Goal: Check status: Check status

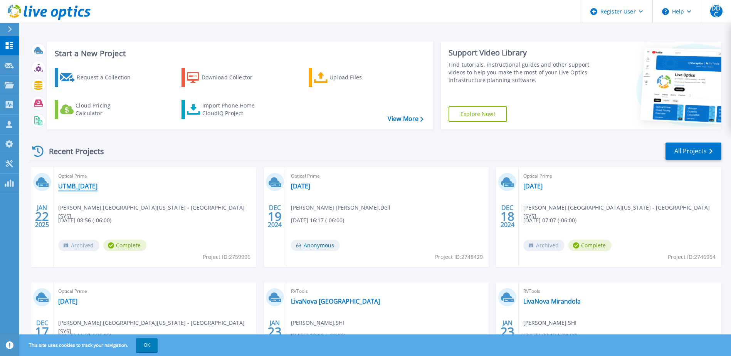
click at [90, 187] on link "UTMB_[DATE]" at bounding box center [77, 186] width 39 height 8
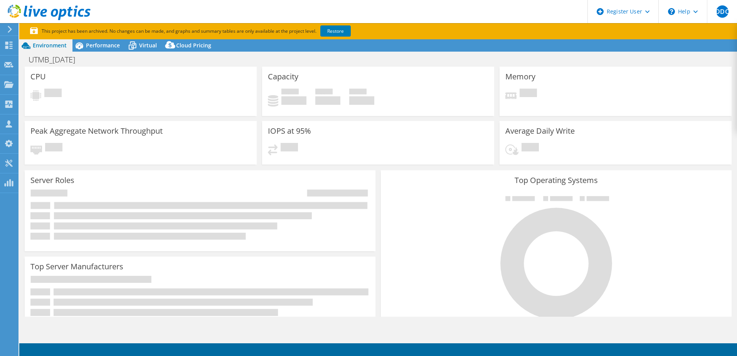
select select "USD"
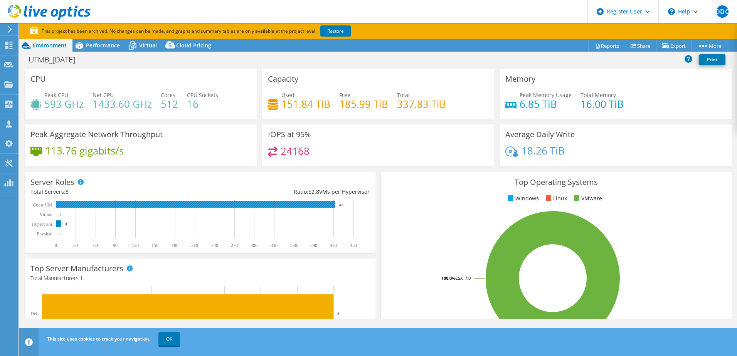
drag, startPoint x: 338, startPoint y: 205, endPoint x: 349, endPoint y: 205, distance: 10.8
click at [349, 205] on rect at bounding box center [196, 224] width 332 height 48
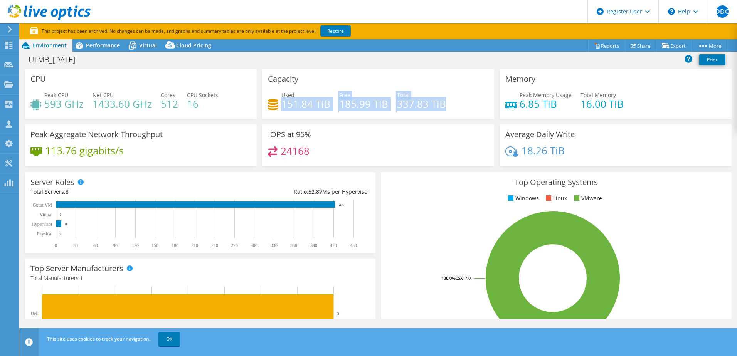
drag, startPoint x: 281, startPoint y: 104, endPoint x: 450, endPoint y: 115, distance: 169.6
click at [450, 115] on div "Used 151.84 TiB Free 185.99 TiB Total 337.83 TiB" at bounding box center [378, 103] width 221 height 25
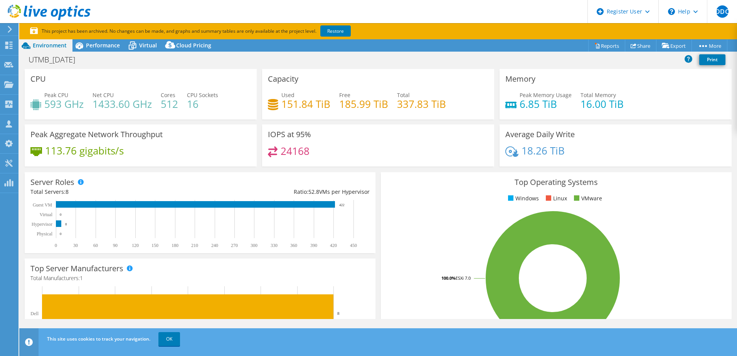
click at [211, 109] on div "Peak CPU 593 GHz Net CPU 1433.60 GHz Cores 512 CPU Sockets 16" at bounding box center [140, 103] width 221 height 25
click at [208, 106] on h4 "16" at bounding box center [202, 104] width 31 height 8
click at [105, 44] on span "Performance" at bounding box center [103, 45] width 34 height 7
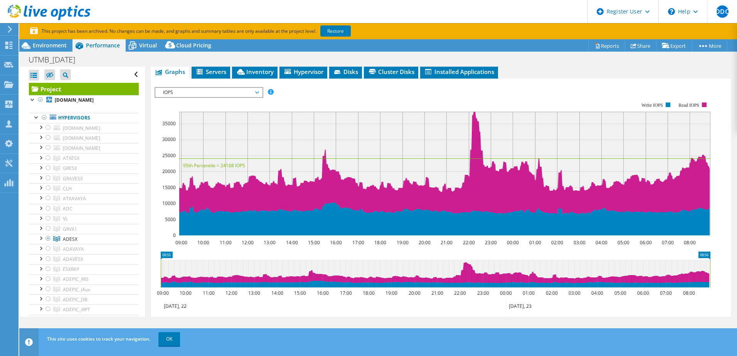
scroll to position [154, 0]
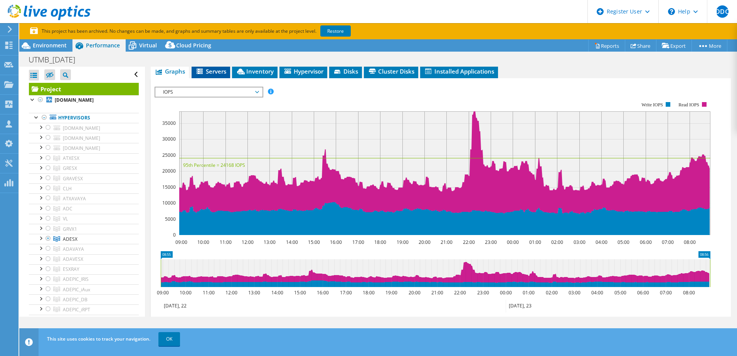
click at [213, 75] on li "Servers" at bounding box center [211, 71] width 39 height 13
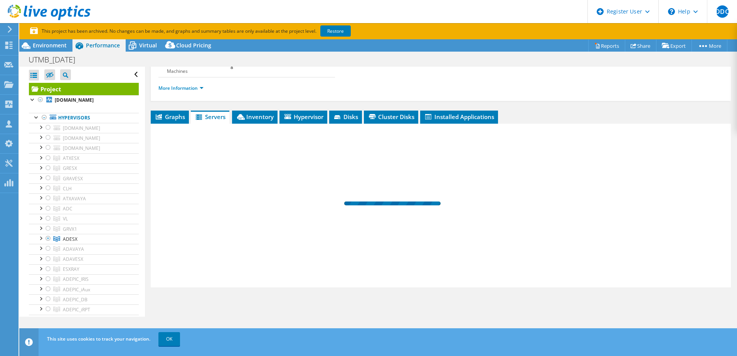
scroll to position [109, 0]
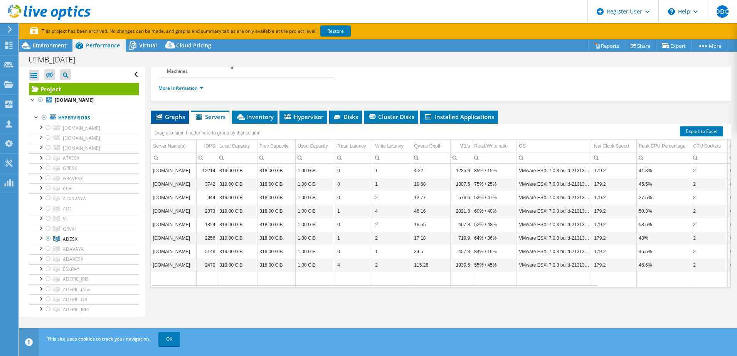
click at [177, 119] on span "Graphs" at bounding box center [170, 117] width 30 height 8
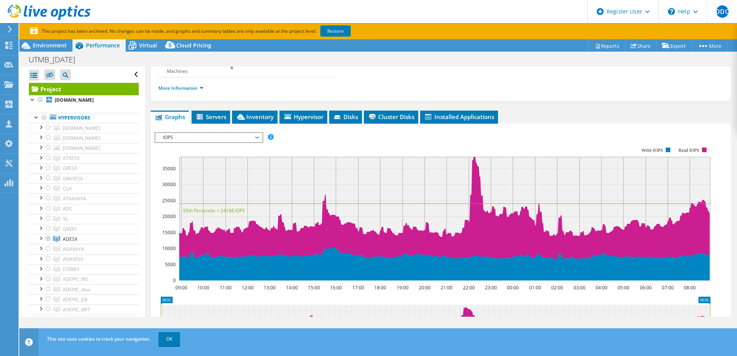
click at [256, 137] on span "IOPS" at bounding box center [208, 137] width 99 height 9
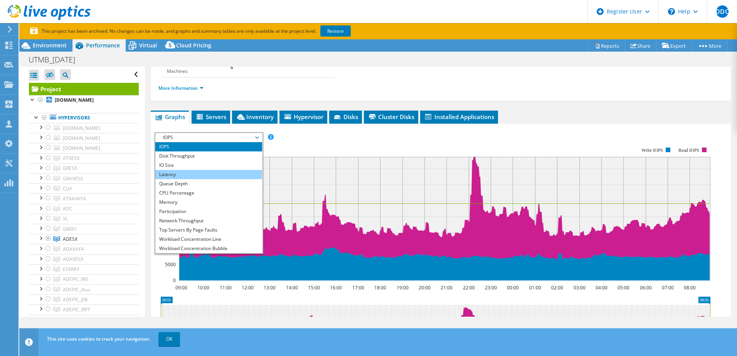
click at [186, 174] on li "Latency" at bounding box center [208, 174] width 107 height 9
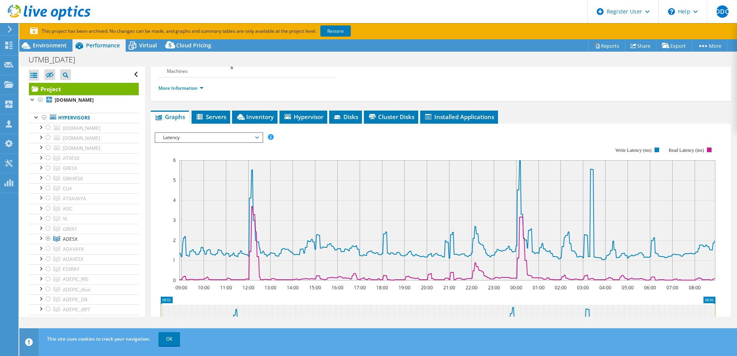
click at [258, 136] on span "Latency" at bounding box center [208, 137] width 99 height 9
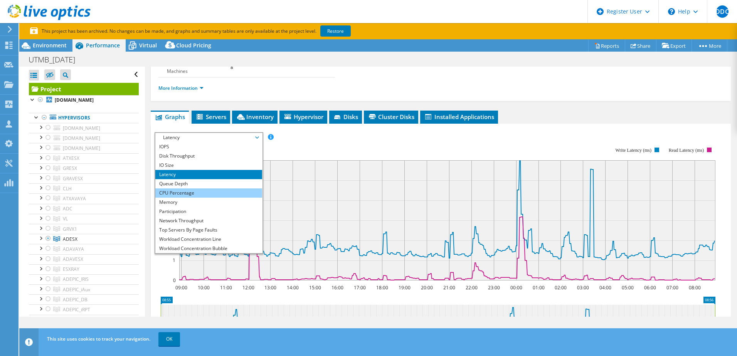
click at [200, 193] on li "CPU Percentage" at bounding box center [208, 193] width 107 height 9
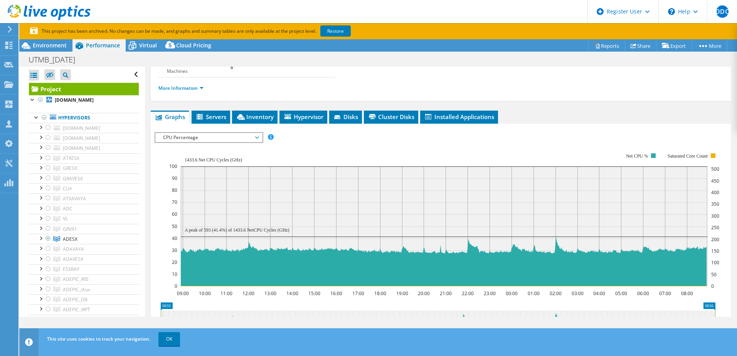
click at [257, 138] on span "CPU Percentage" at bounding box center [208, 137] width 99 height 9
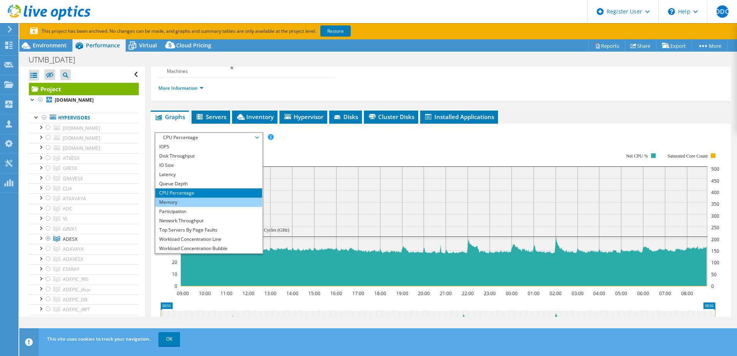
click at [171, 205] on li "Memory" at bounding box center [208, 202] width 107 height 9
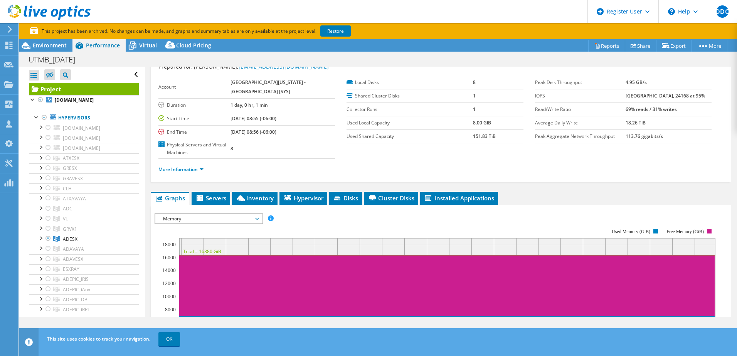
scroll to position [0, 0]
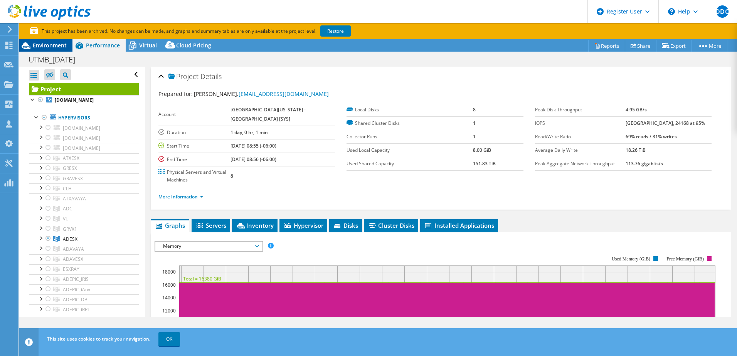
click at [53, 43] on span "Environment" at bounding box center [50, 45] width 34 height 7
